Goal: Information Seeking & Learning: Learn about a topic

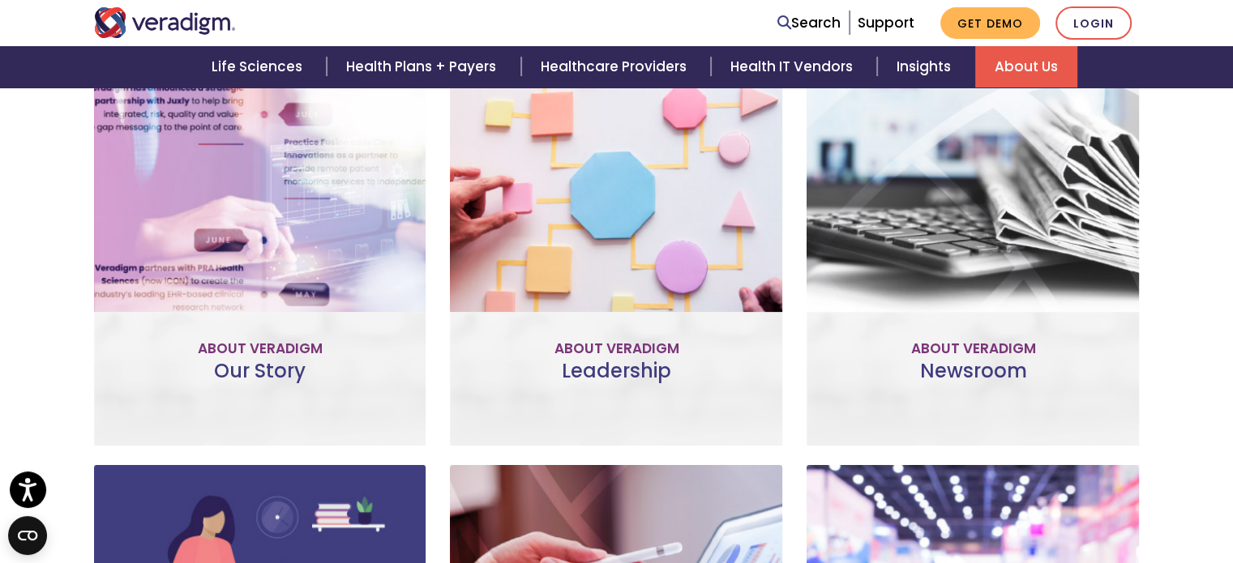
scroll to position [730, 0]
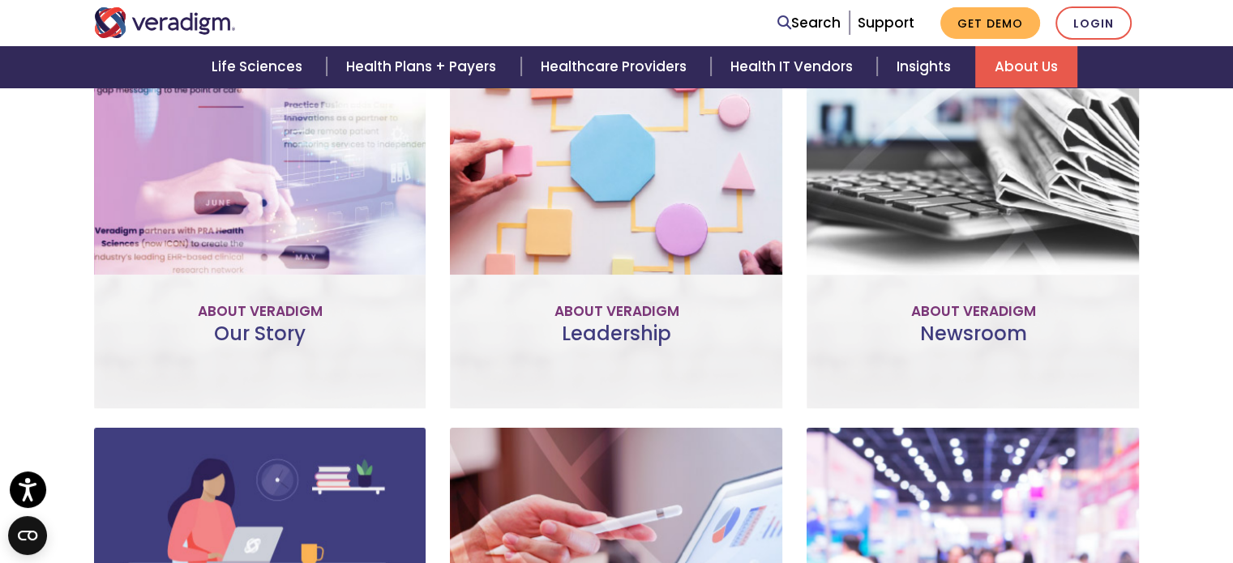
click at [230, 135] on strong "Our Story" at bounding box center [260, 129] width 80 height 19
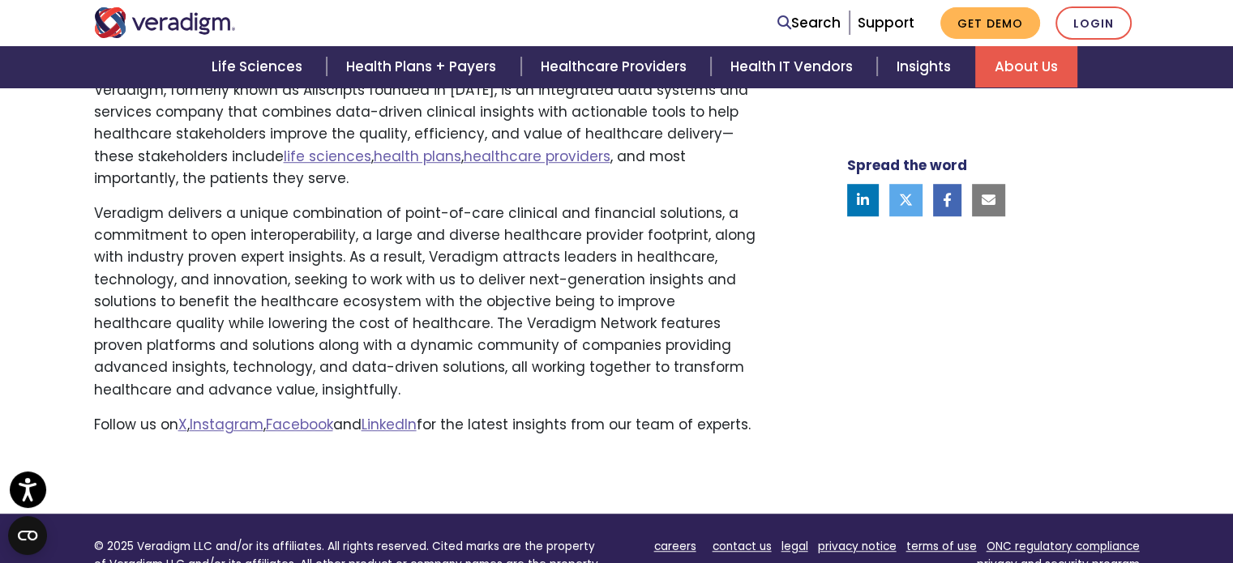
scroll to position [1054, 0]
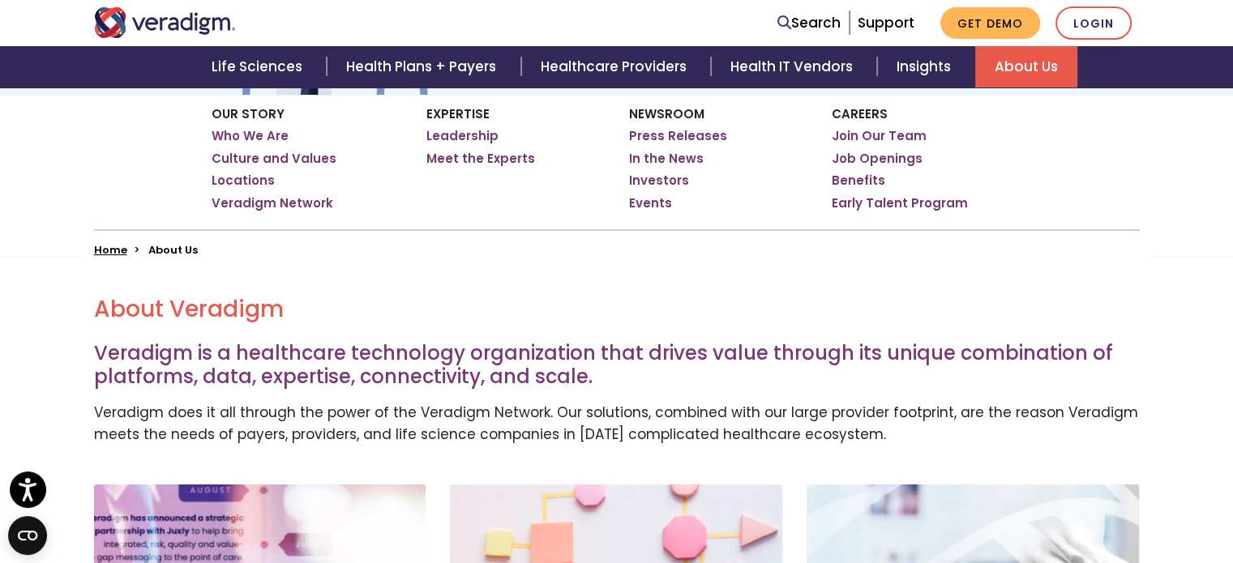
scroll to position [243, 0]
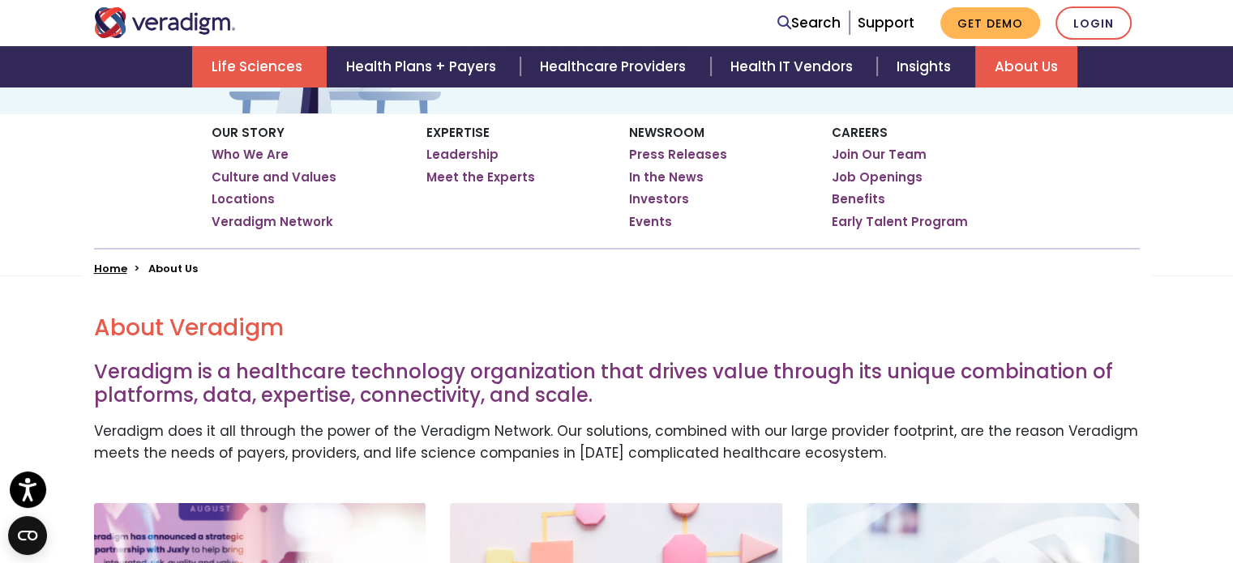
click at [268, 66] on link "Life Sciences" at bounding box center [259, 66] width 135 height 41
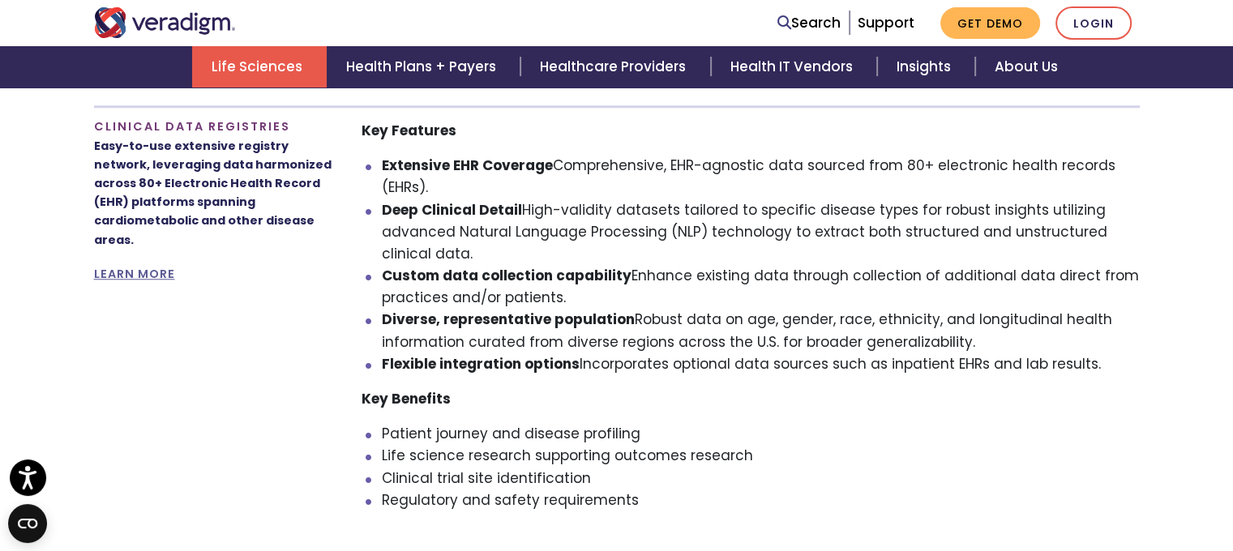
scroll to position [1459, 0]
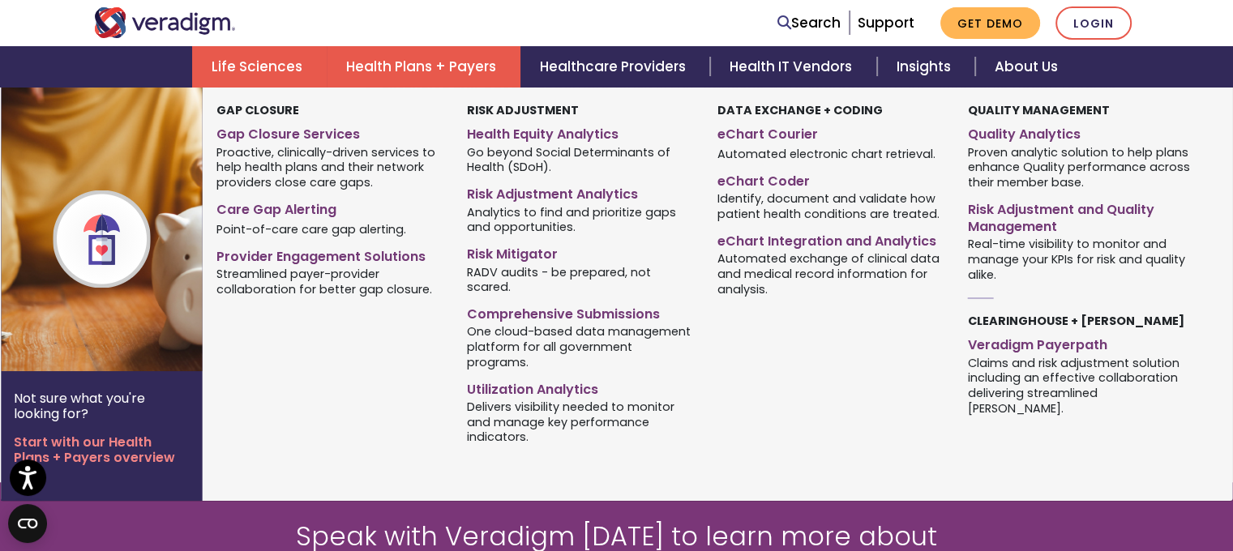
click at [429, 69] on link "Health Plans + Payers" at bounding box center [424, 66] width 194 height 41
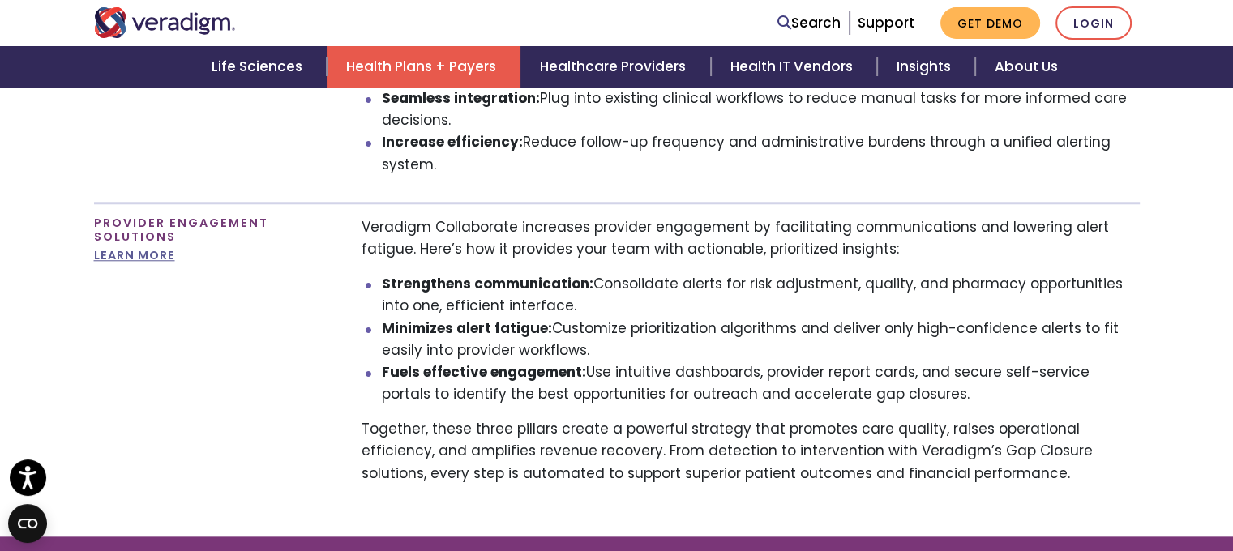
scroll to position [1540, 0]
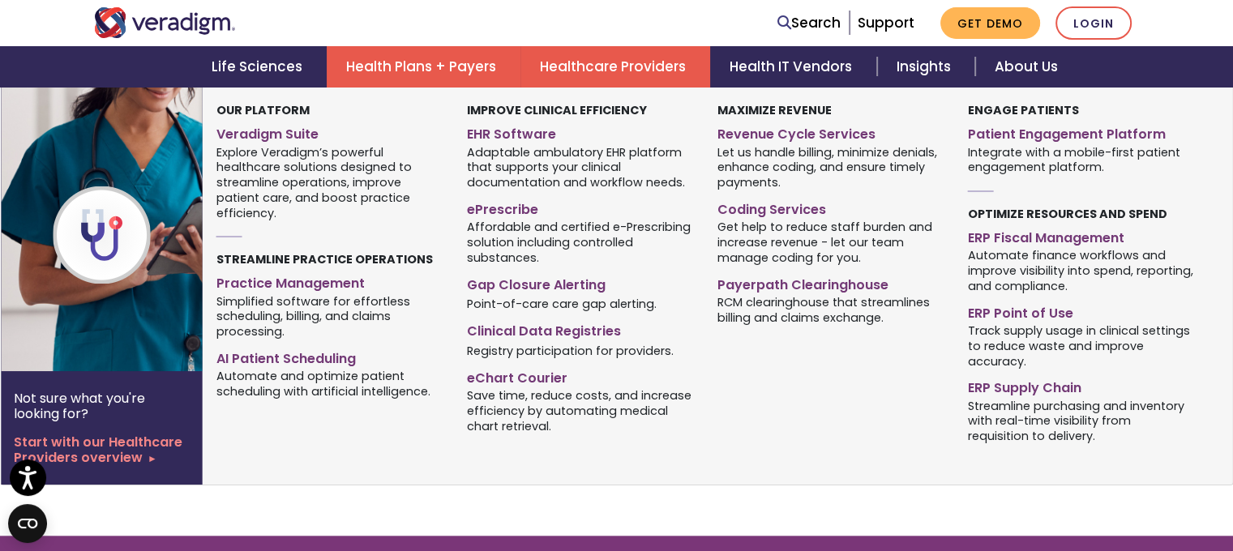
click at [601, 77] on link "Healthcare Providers" at bounding box center [615, 66] width 190 height 41
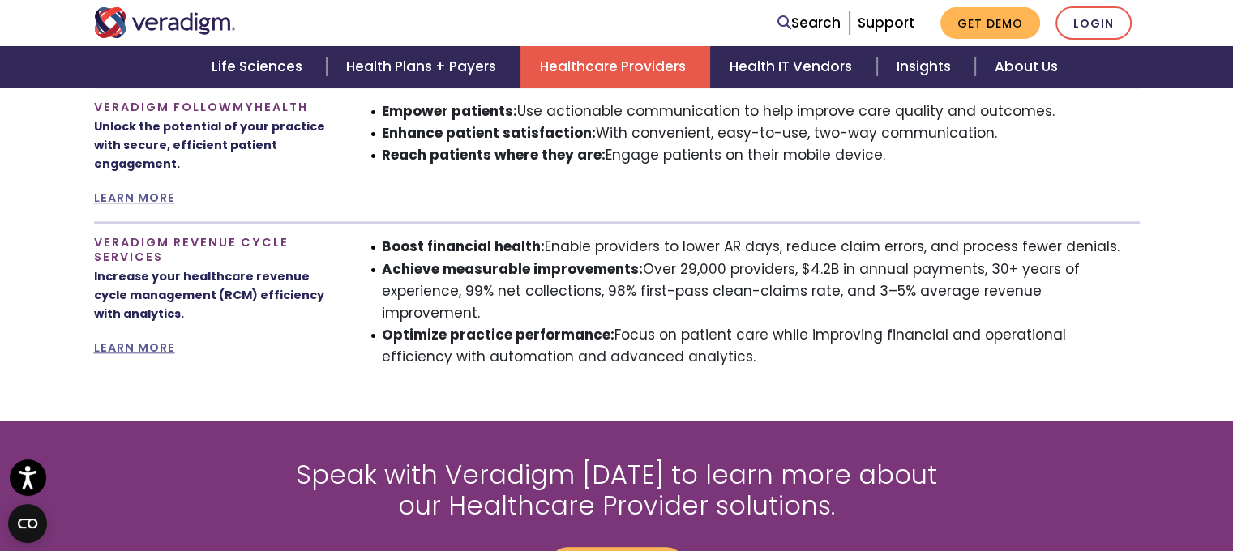
scroll to position [1540, 0]
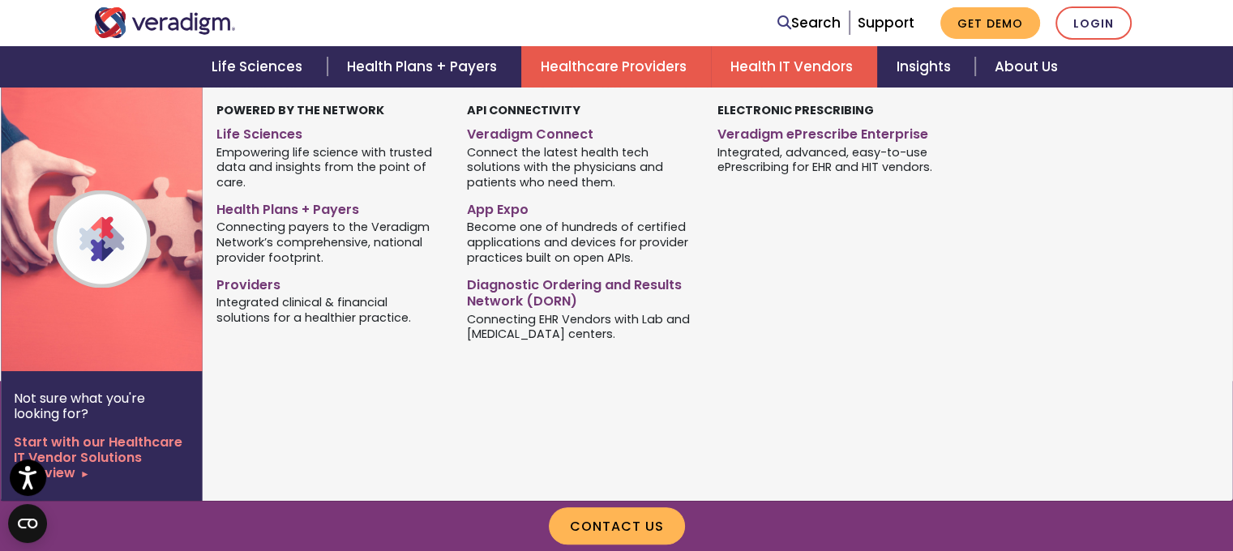
click at [827, 79] on link "Health IT Vendors" at bounding box center [794, 66] width 166 height 41
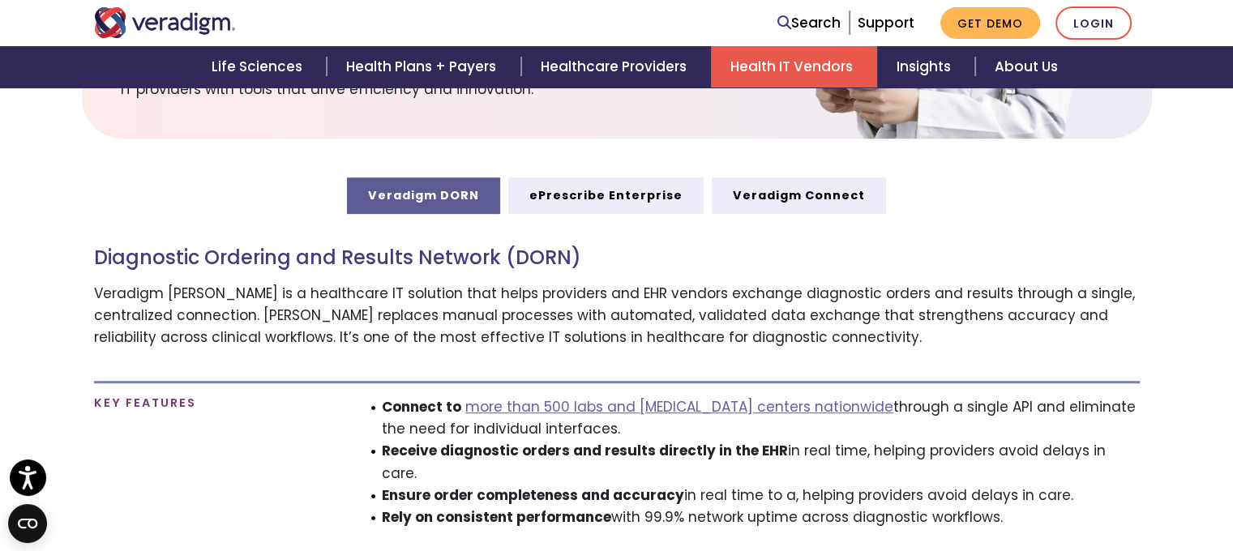
scroll to position [892, 0]
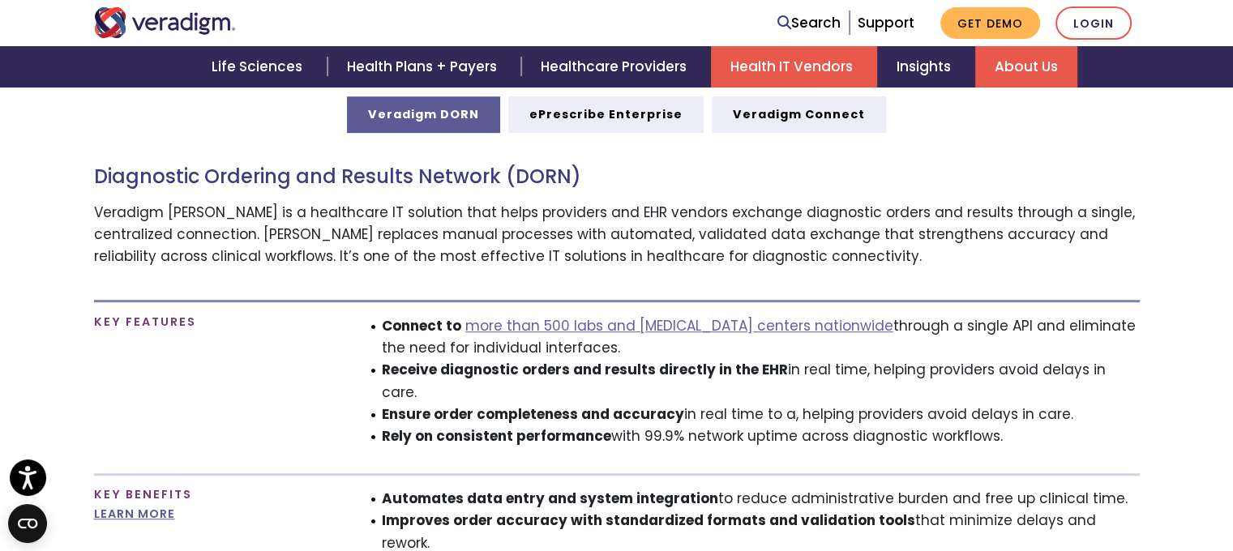
click at [1018, 65] on link "About Us" at bounding box center [1026, 66] width 102 height 41
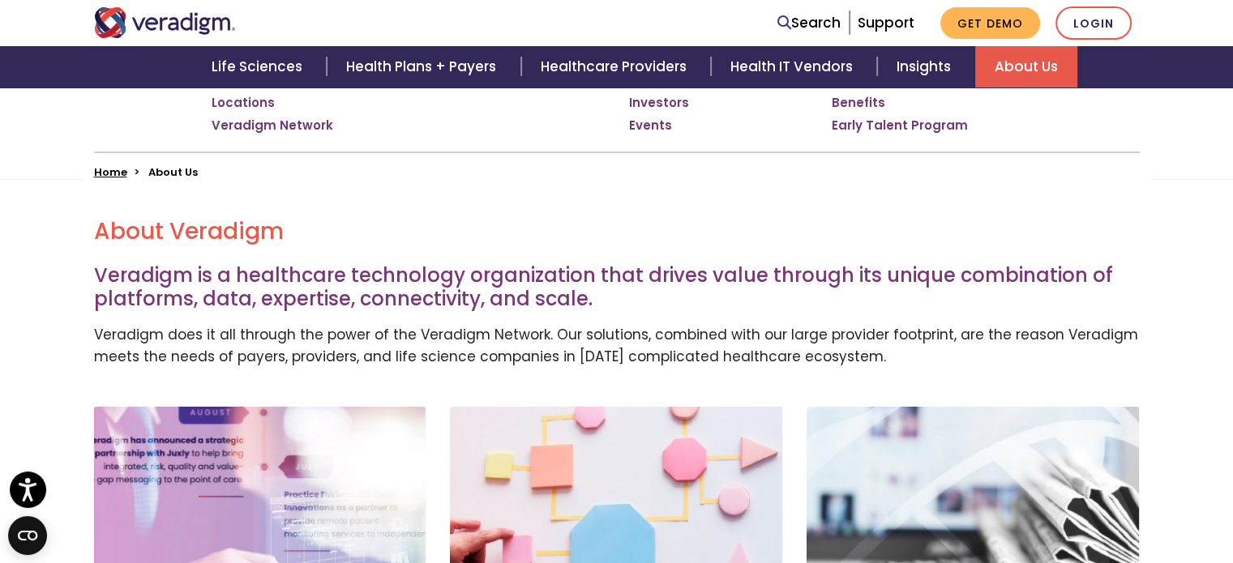
scroll to position [324, 0]
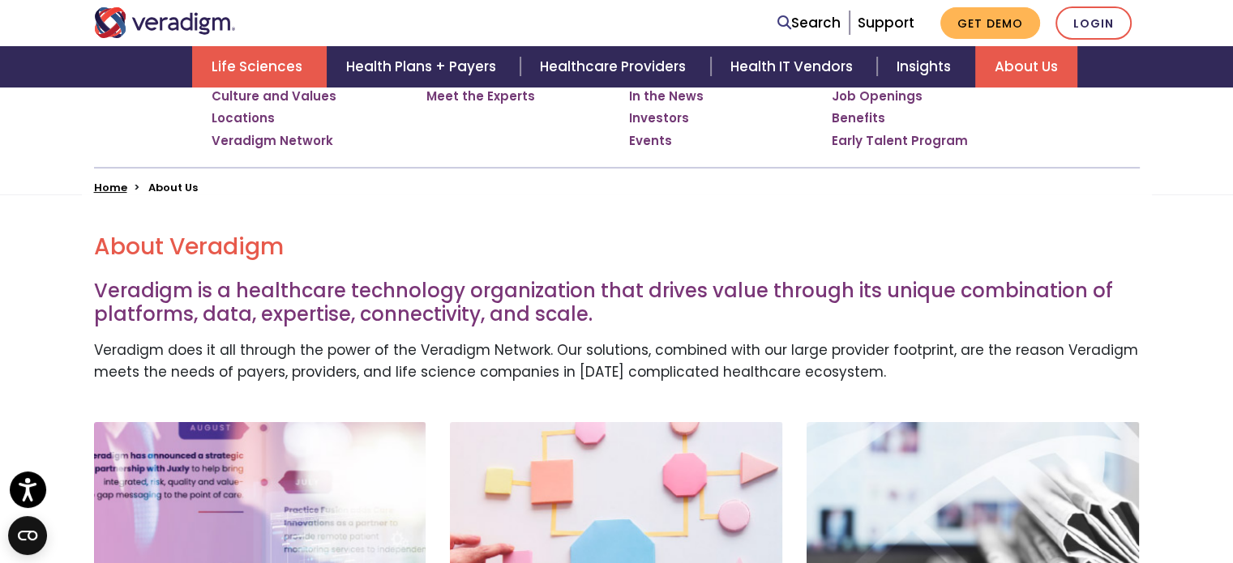
click at [246, 52] on link "Life Sciences" at bounding box center [259, 66] width 135 height 41
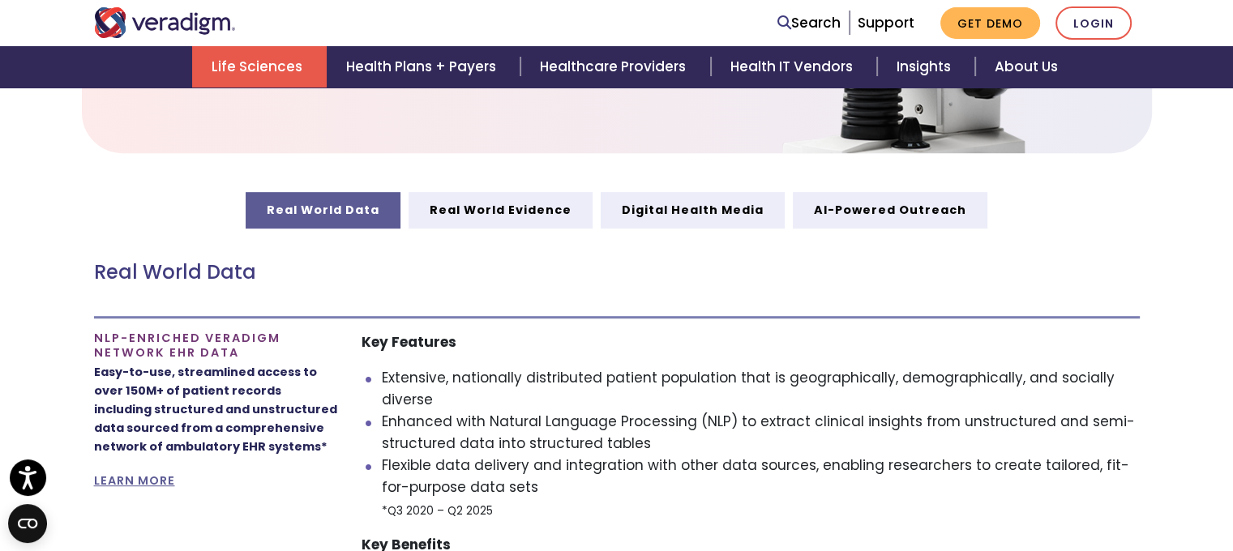
scroll to position [973, 0]
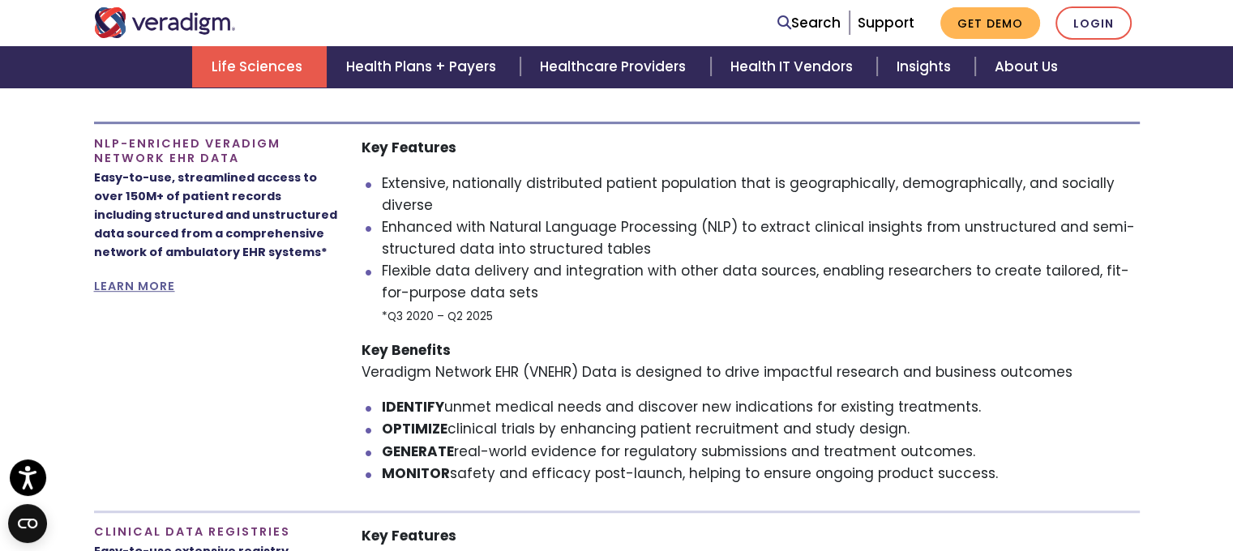
click at [399, 377] on p "Key Benefits Veradigm Network EHR (VNEHR) Data is designed to drive impactful r…" at bounding box center [751, 362] width 778 height 44
click at [517, 371] on p "Key Benefits Veradigm Network EHR (VNEHR) Data is designed to drive impactful r…" at bounding box center [751, 362] width 778 height 44
copy p "Veradigm Network EHR"
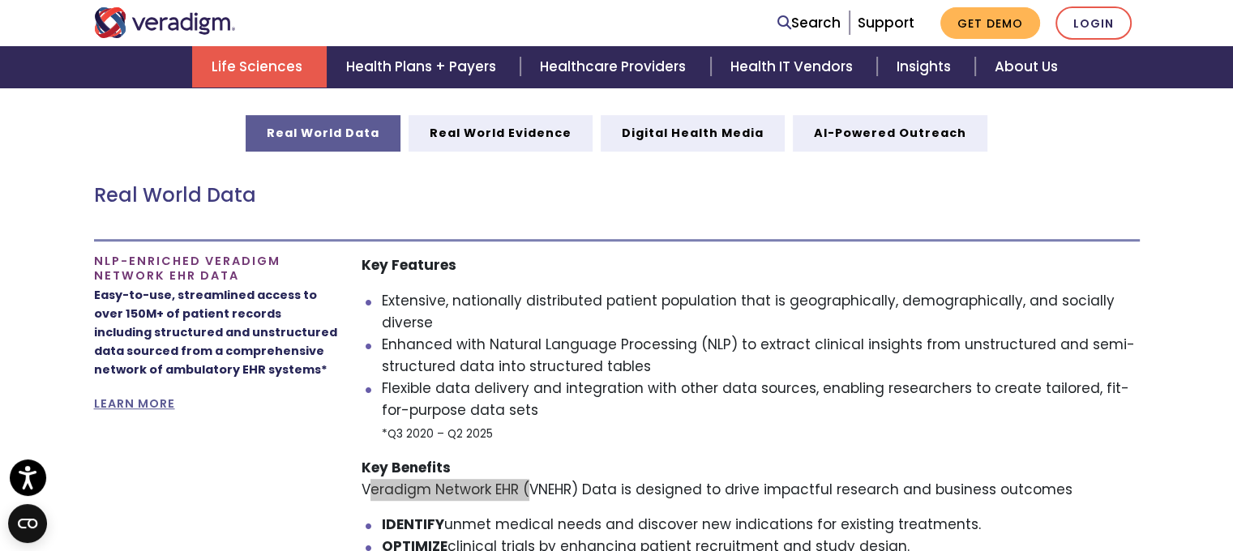
scroll to position [892, 0]
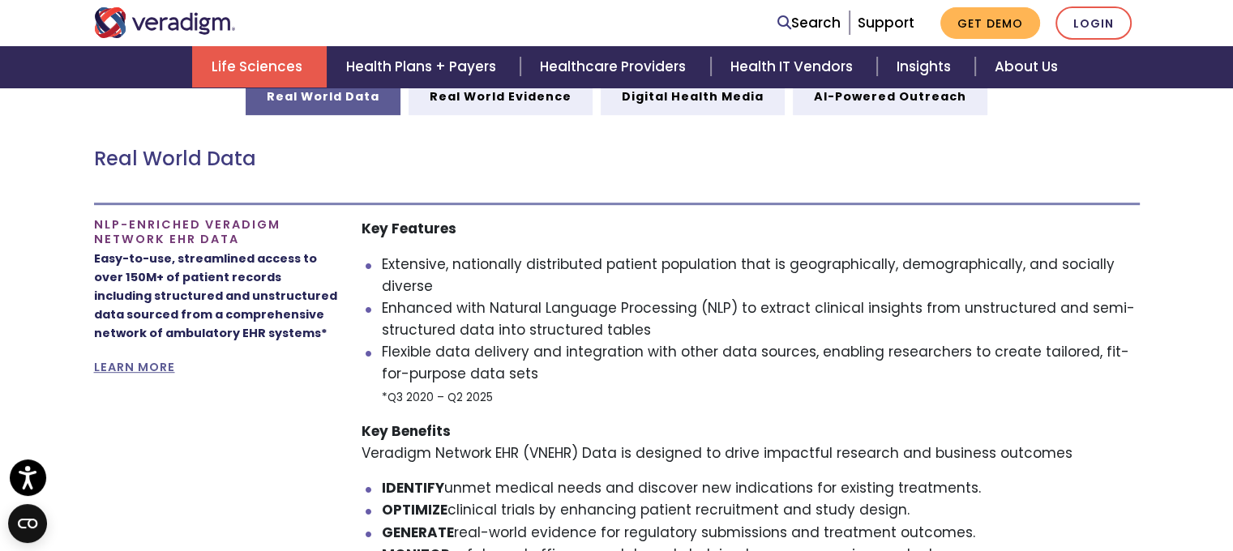
click at [418, 232] on strong "Key Features" at bounding box center [409, 228] width 95 height 19
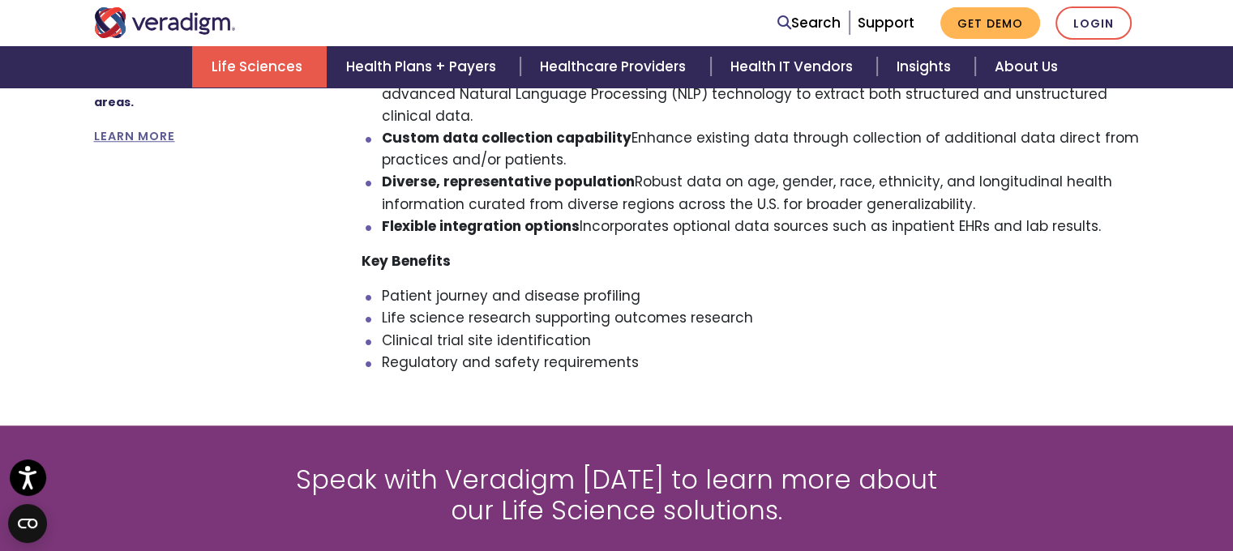
scroll to position [1540, 0]
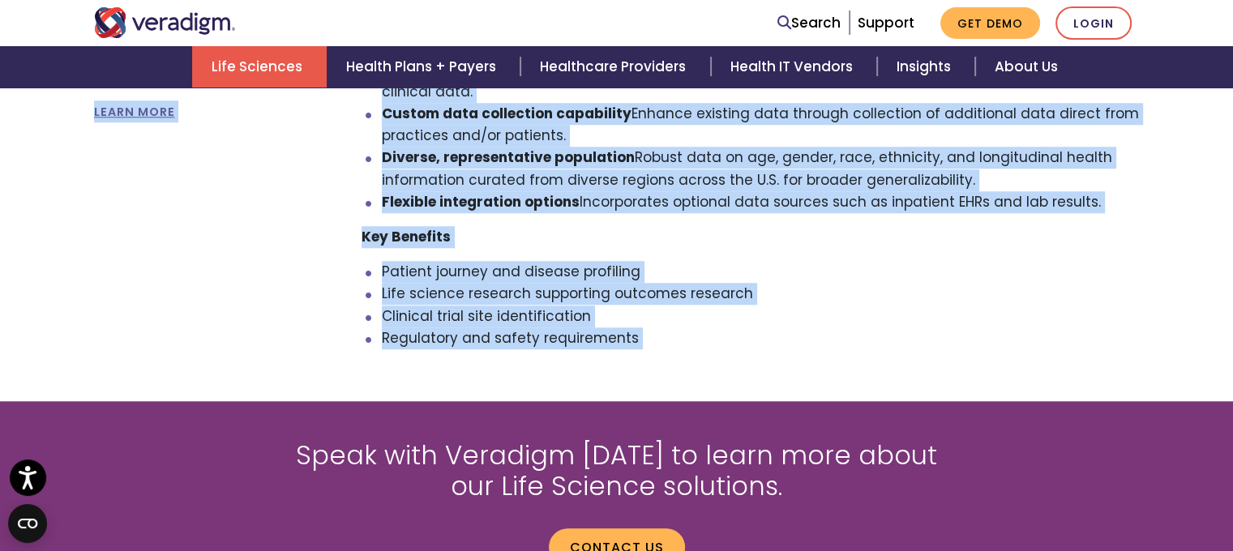
click at [661, 340] on li "Regulatory and safety requirements" at bounding box center [761, 339] width 758 height 22
copy div "Key Features Extensive, nationally distributed patient population that is geogr…"
click at [626, 218] on div "Key Features Extensive EHR Coverage Comprehensive, EHR-agnostic data sourced fr…" at bounding box center [751, 154] width 778 height 392
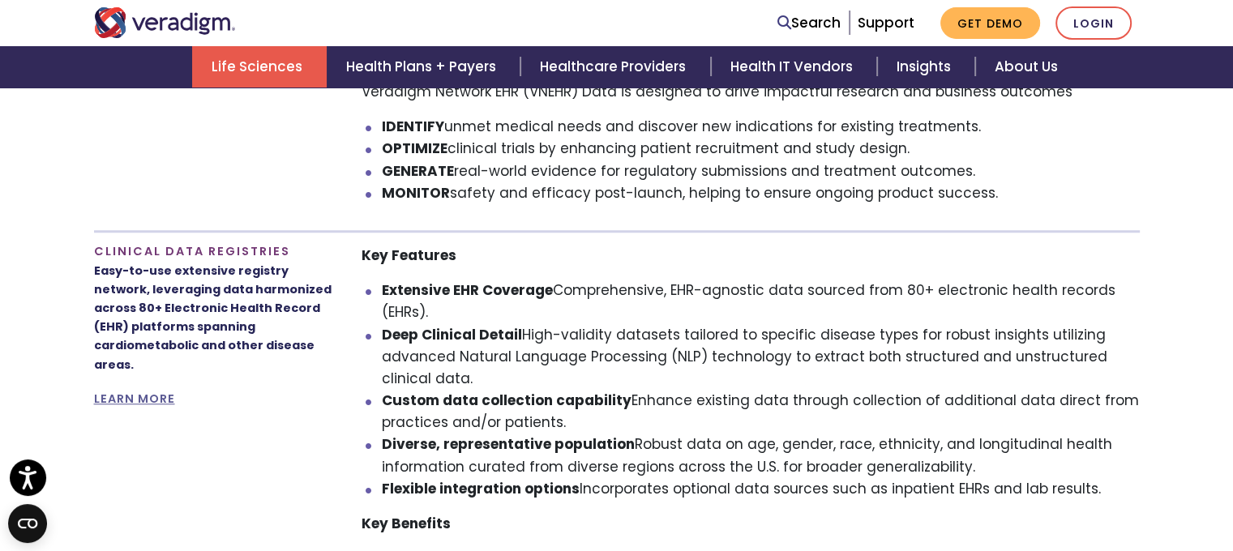
scroll to position [1216, 0]
